Goal: Communication & Community: Participate in discussion

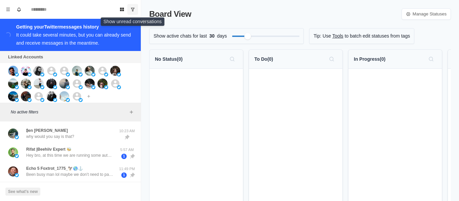
click at [130, 9] on button "Show unread conversations" at bounding box center [132, 9] width 11 height 11
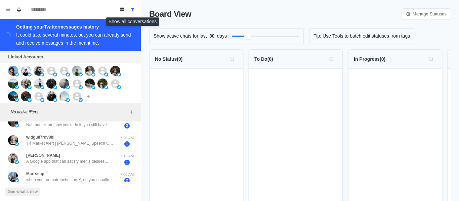
scroll to position [344, 0]
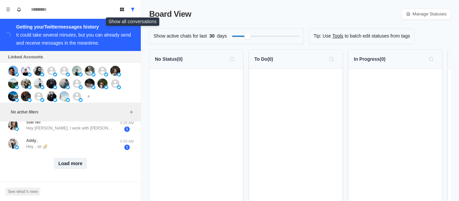
click at [60, 158] on button "Load more" at bounding box center [70, 163] width 33 height 11
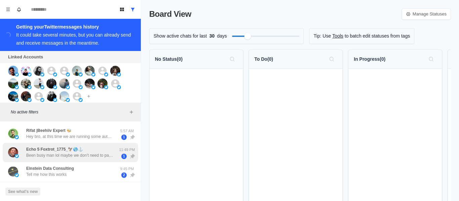
click at [101, 147] on div "Echo 5 Foxtrot_1775_🦅🌎⚓ Been busy man lol maybe we don’t need to pay another ma…" at bounding box center [63, 153] width 111 height 14
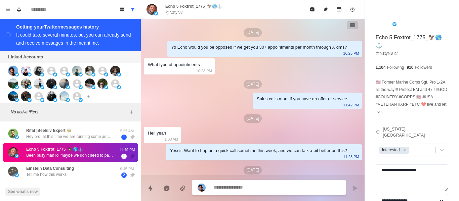
scroll to position [723, 0]
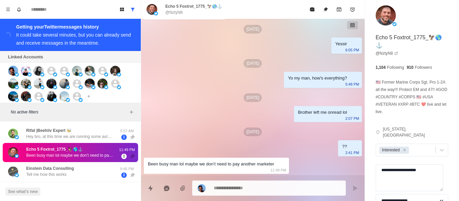
type textarea "*"
